Goal: Transaction & Acquisition: Download file/media

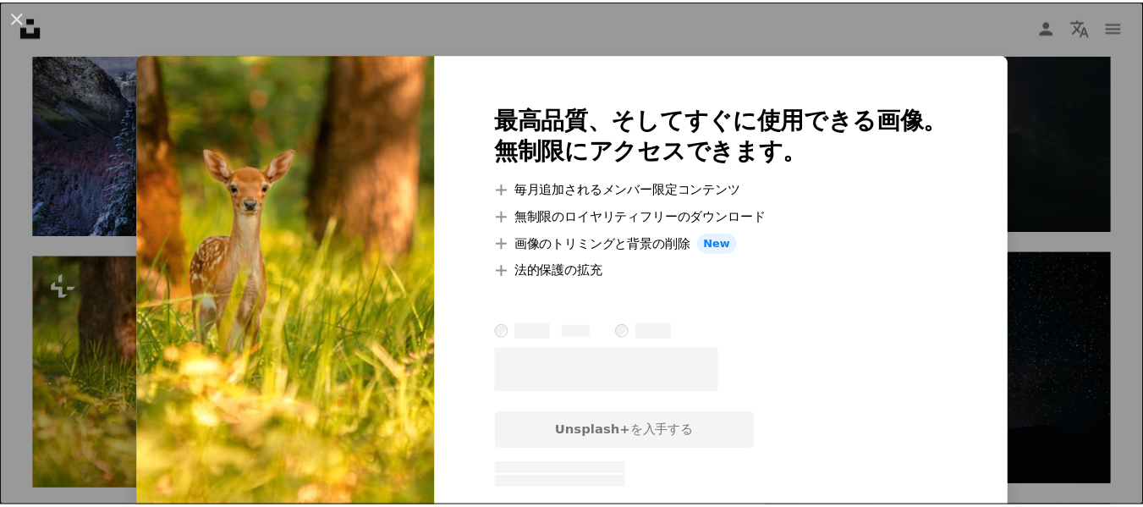
scroll to position [1187, 0]
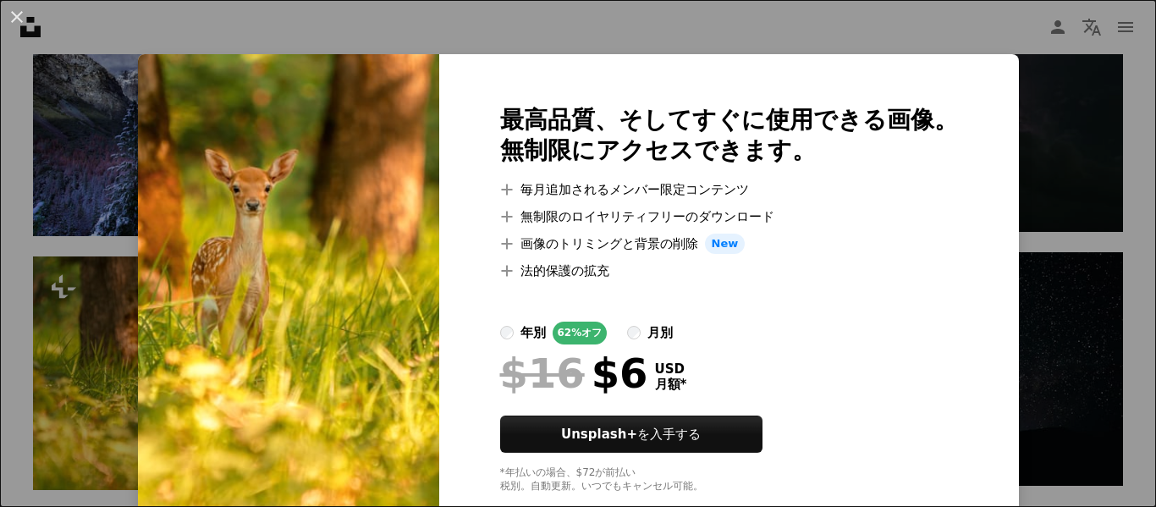
click at [1010, 317] on div "An X shape 最高品質、そしてすぐに使用できる画像。 無制限にアクセスできます。 A plus sign 毎月追加されるメンバー限定コンテンツ A p…" at bounding box center [578, 253] width 1156 height 507
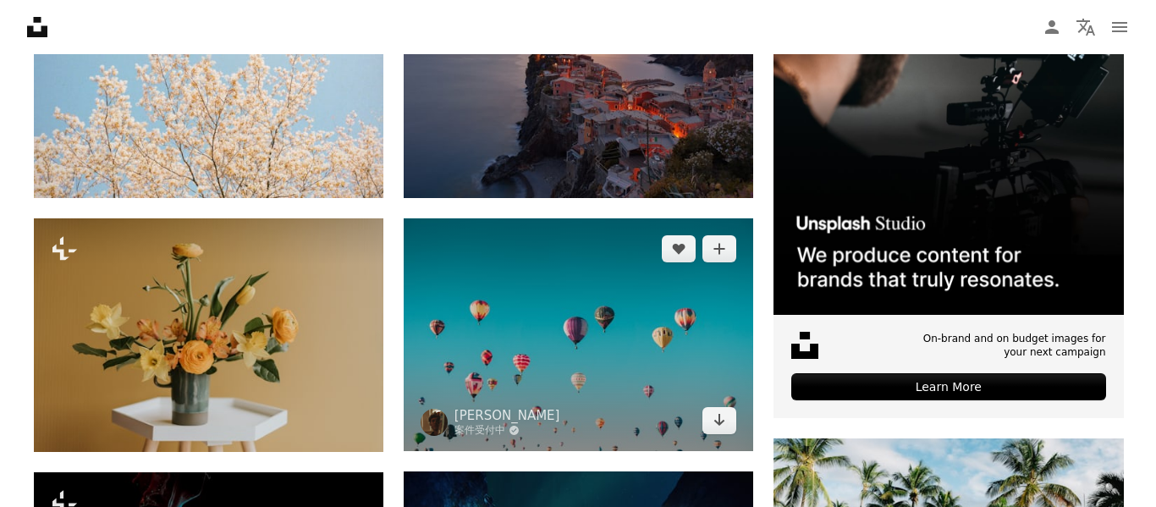
scroll to position [510, 0]
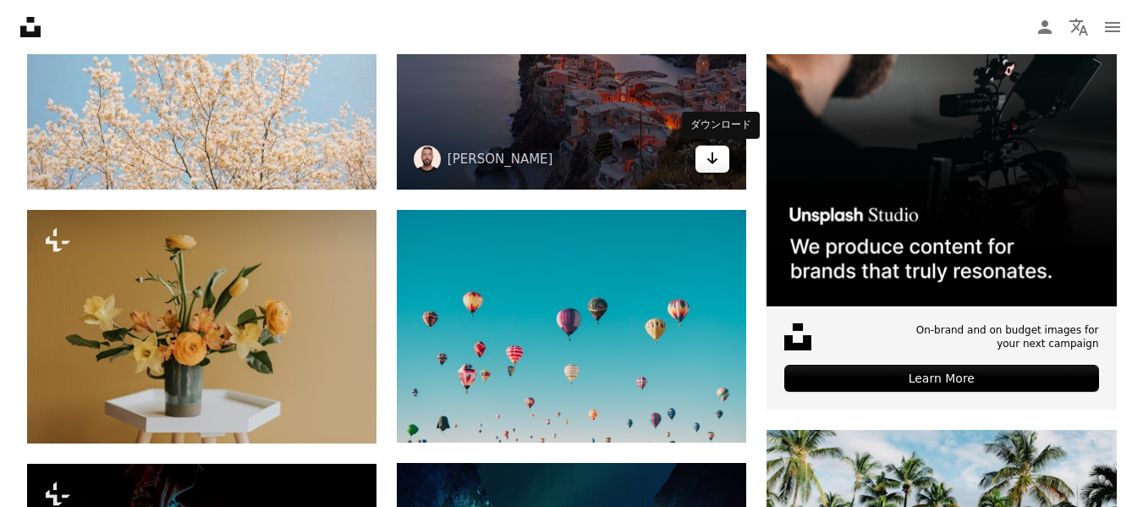
click at [709, 162] on icon "Arrow pointing down" at bounding box center [713, 158] width 14 height 20
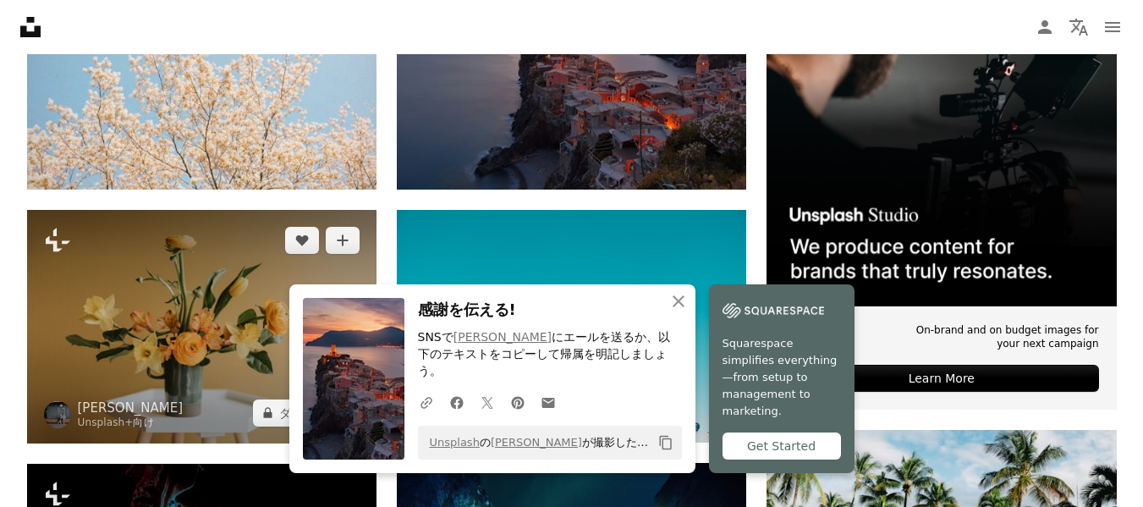
click at [204, 369] on img at bounding box center [201, 327] width 349 height 234
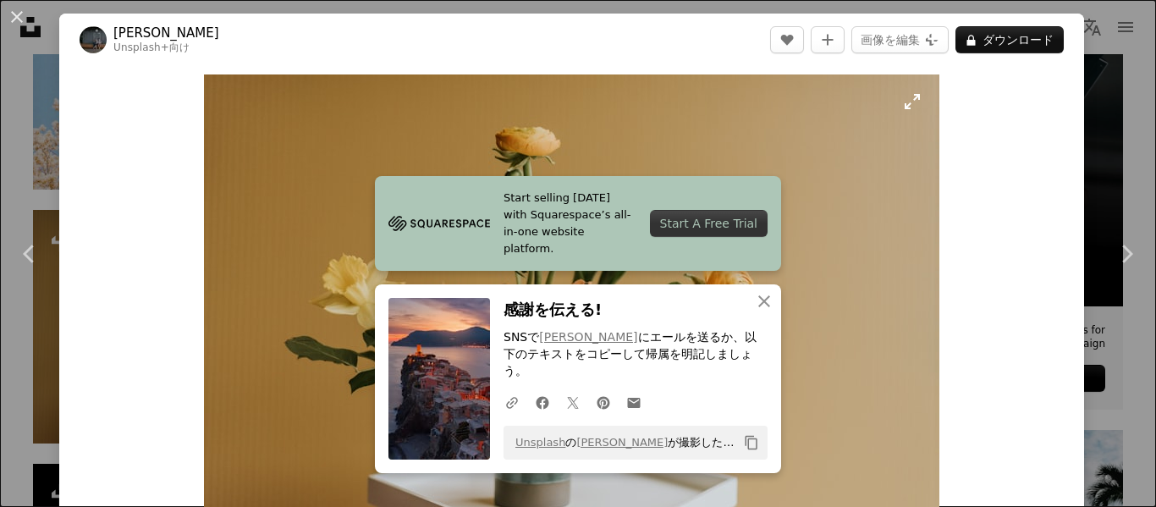
click at [838, 322] on img "この画像でズームインする" at bounding box center [571, 319] width 735 height 491
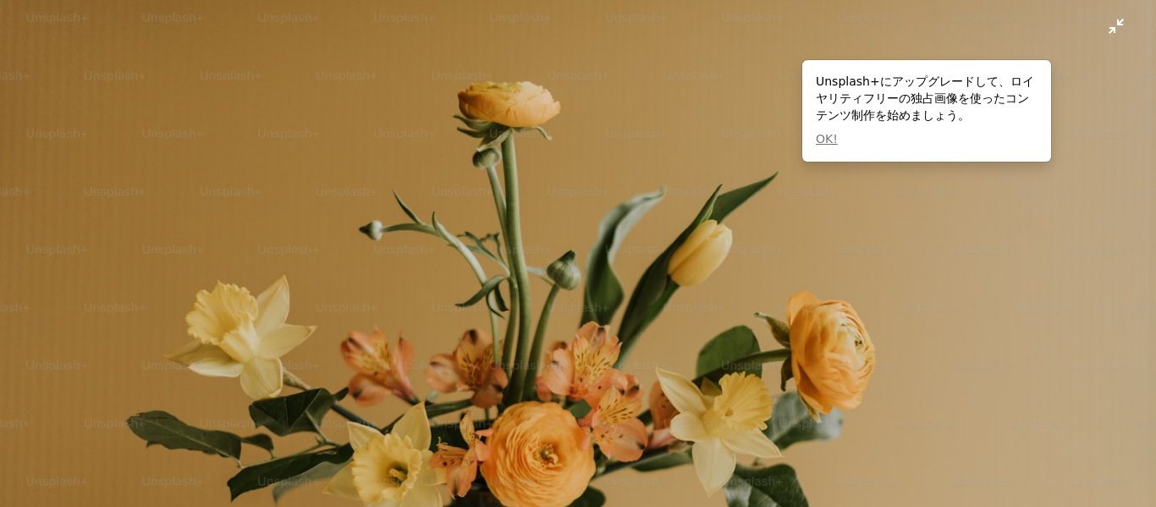
scroll to position [124, 0]
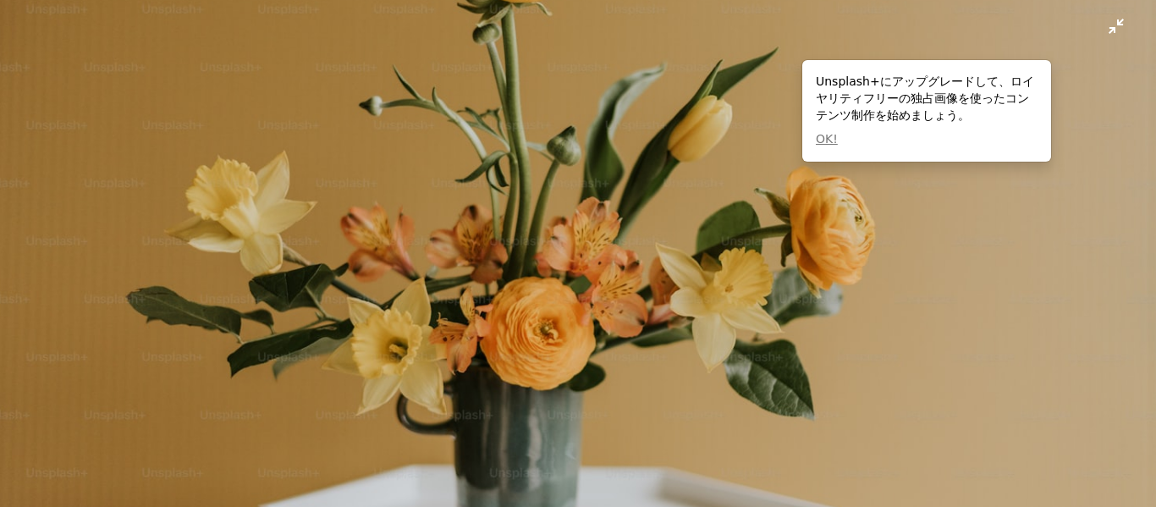
click at [225, 81] on img "この画像でズームアウトする" at bounding box center [578, 261] width 1158 height 773
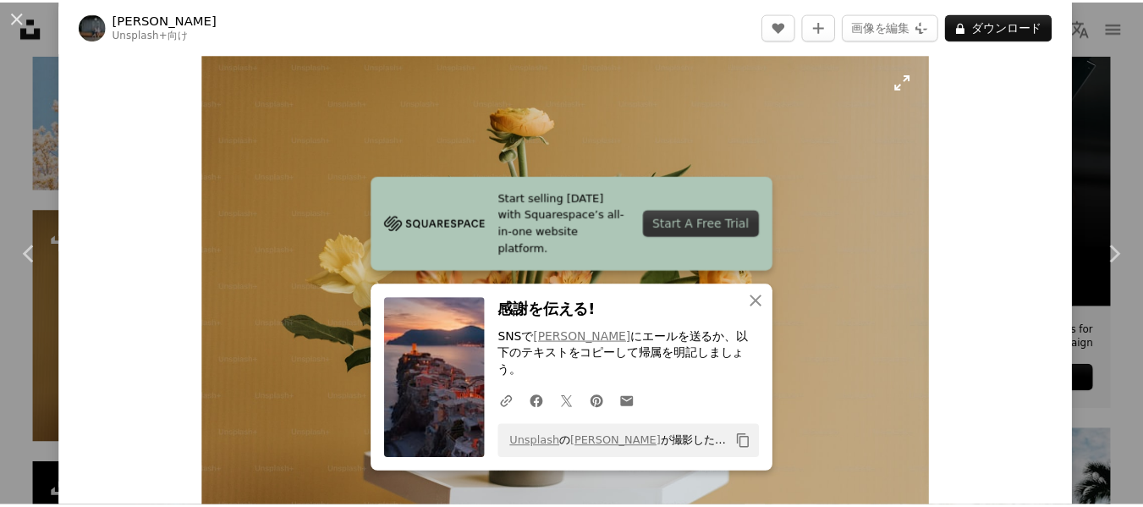
scroll to position [0, 0]
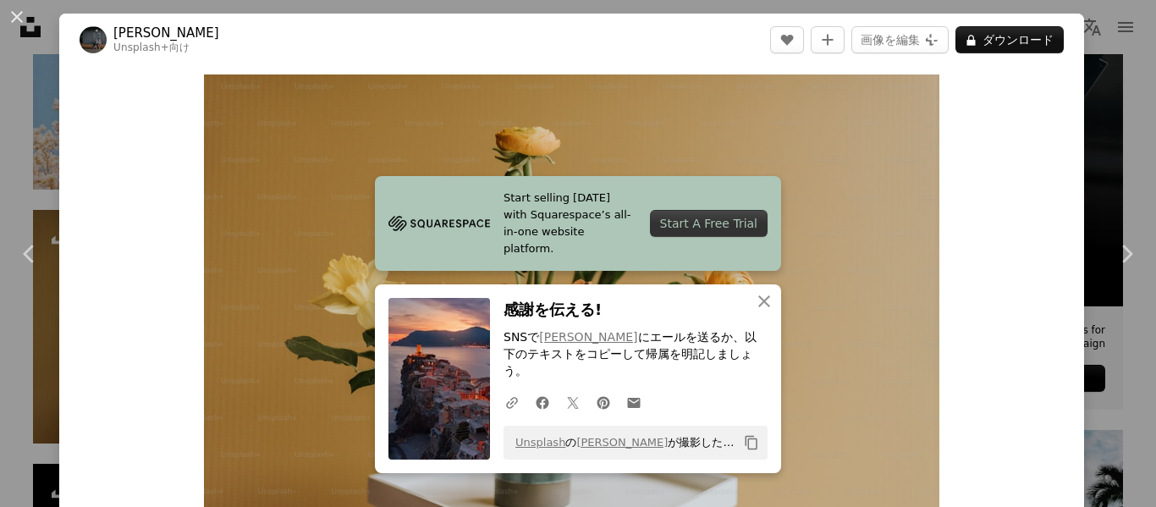
click at [22, 19] on button "An X shape" at bounding box center [17, 17] width 20 height 20
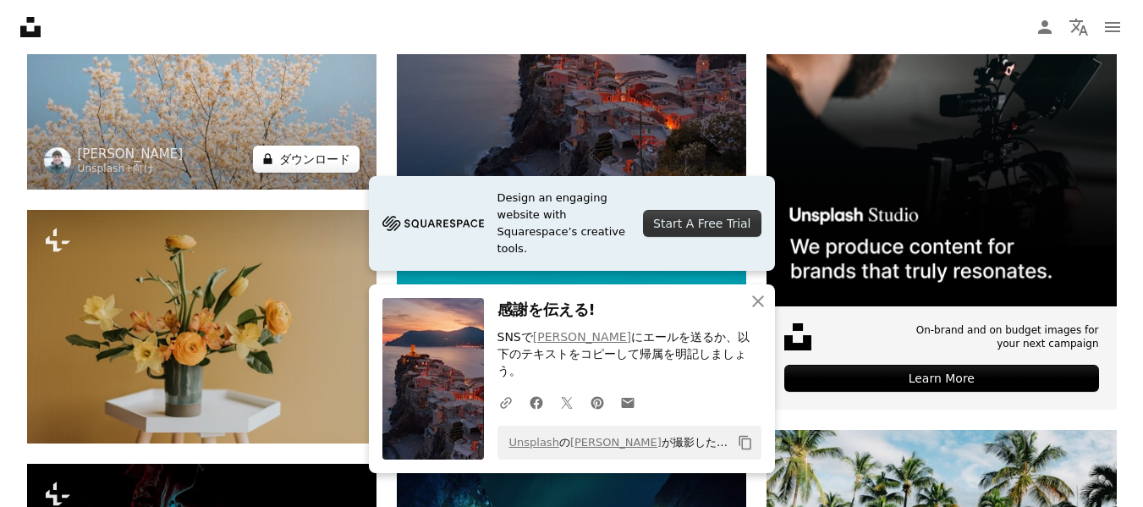
click at [294, 158] on button "A lock ダウンロード" at bounding box center [306, 159] width 107 height 27
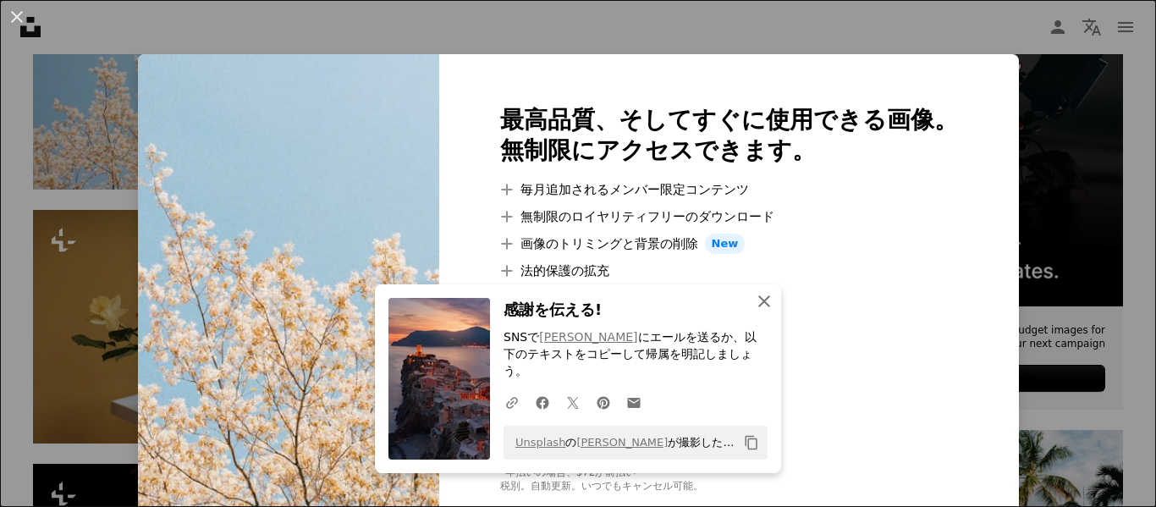
click at [747, 318] on button "An X shape 閉じる" at bounding box center [764, 301] width 34 height 34
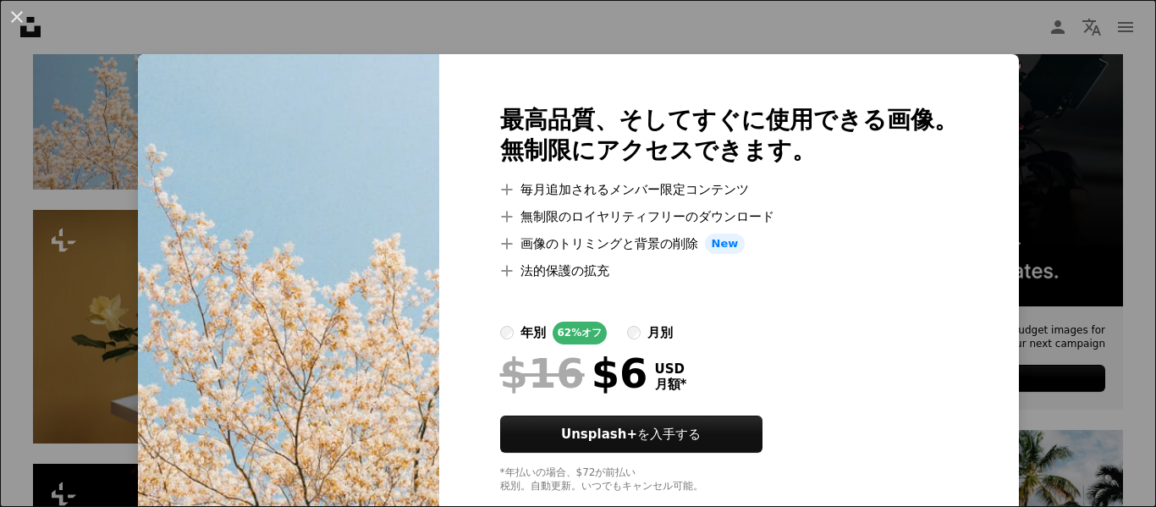
click at [399, 44] on div "An X shape 最高品質、そしてすぐに使用できる画像。 無制限にアクセスできます。 A plus sign 毎月追加されるメンバー限定コンテンツ A p…" at bounding box center [578, 253] width 1156 height 507
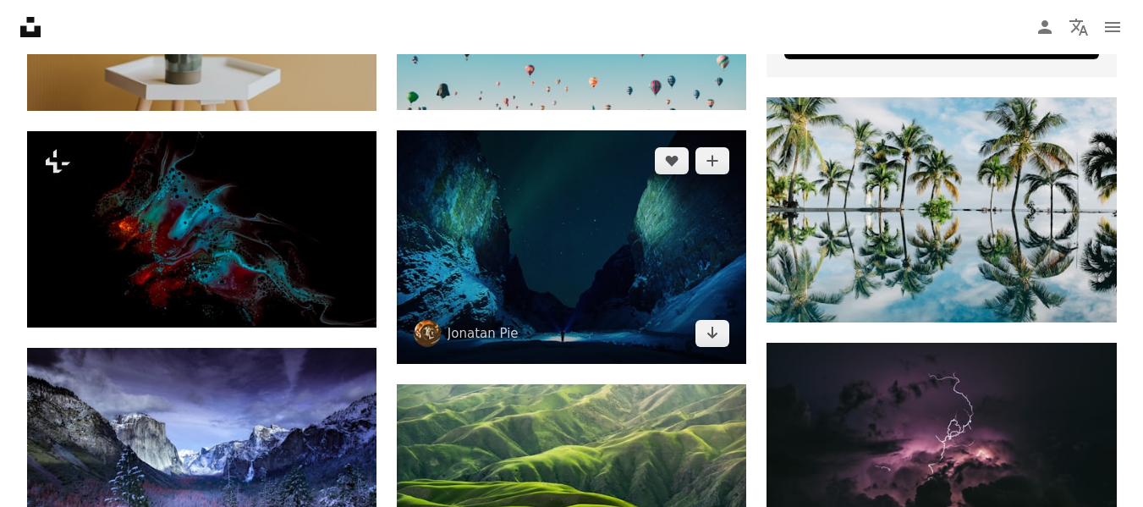
scroll to position [849, 0]
